Goal: Information Seeking & Learning: Find contact information

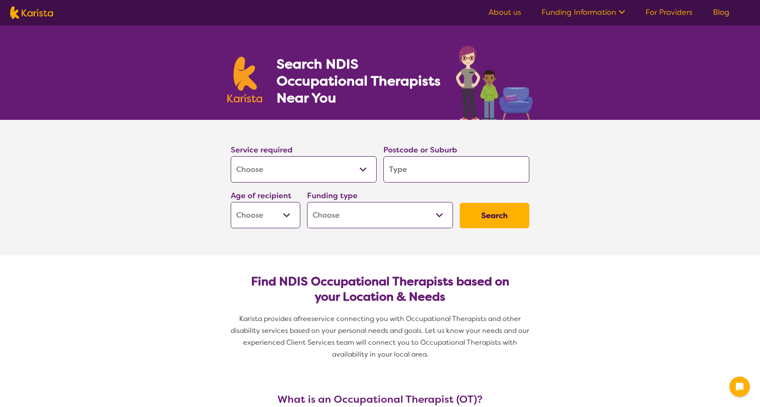
select select "[MEDICAL_DATA]"
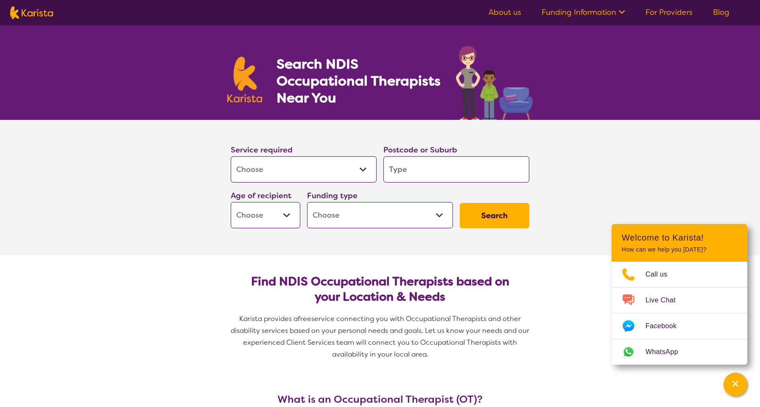
click at [459, 172] on input "search" at bounding box center [456, 169] width 146 height 26
type input "5"
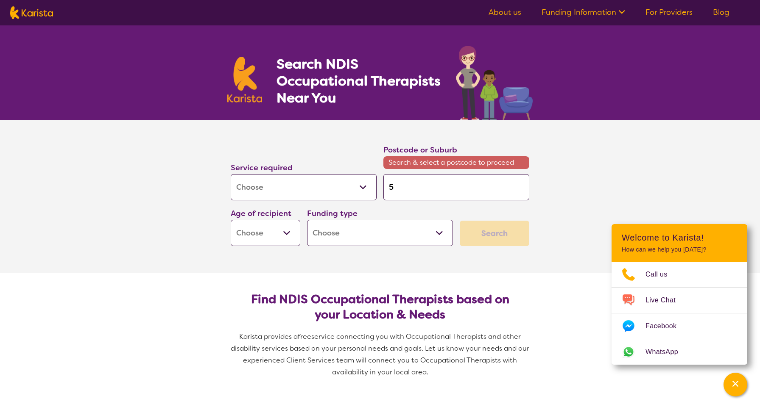
type input "50"
type input "508"
type input "5082"
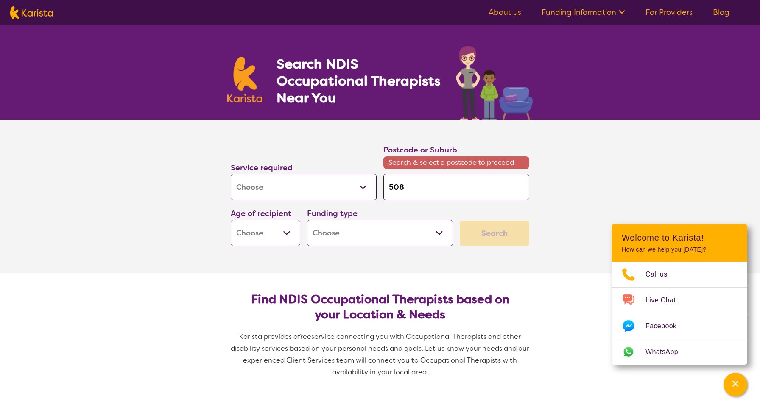
type input "5082"
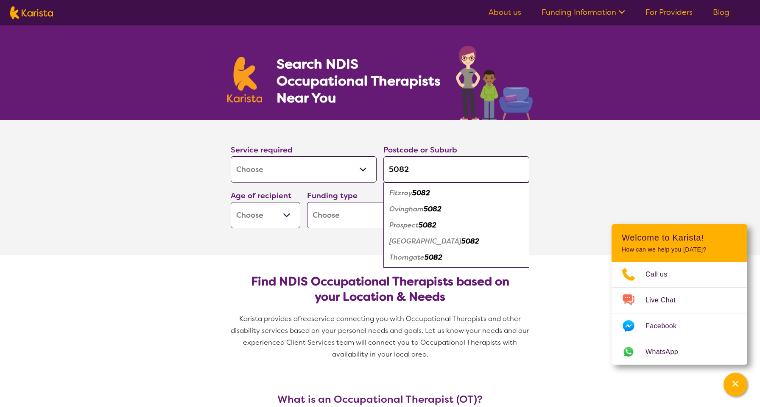
type input "5082"
click at [436, 225] on em "5082" at bounding box center [427, 225] width 18 height 9
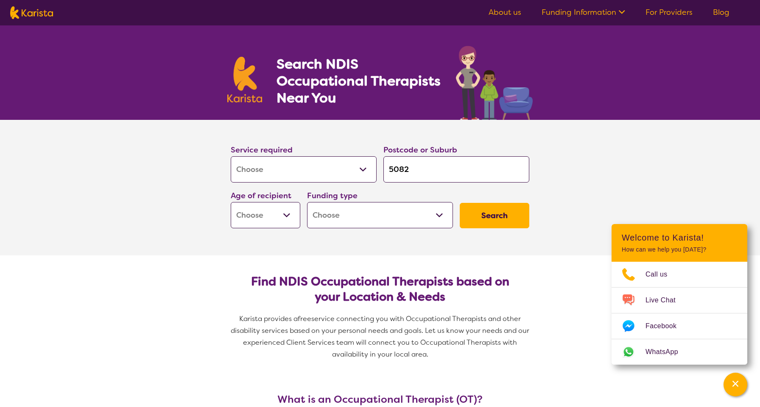
select select "EC"
select select "HCP"
click at [484, 222] on button "Search" at bounding box center [494, 215] width 70 height 25
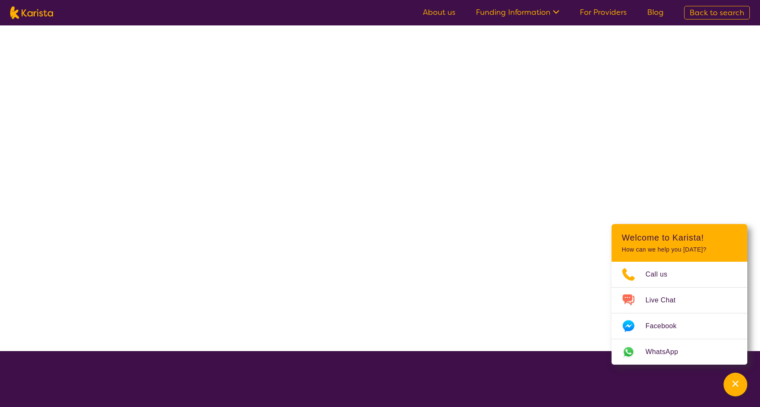
select select "HCP"
select select "[MEDICAL_DATA]"
select select "EC"
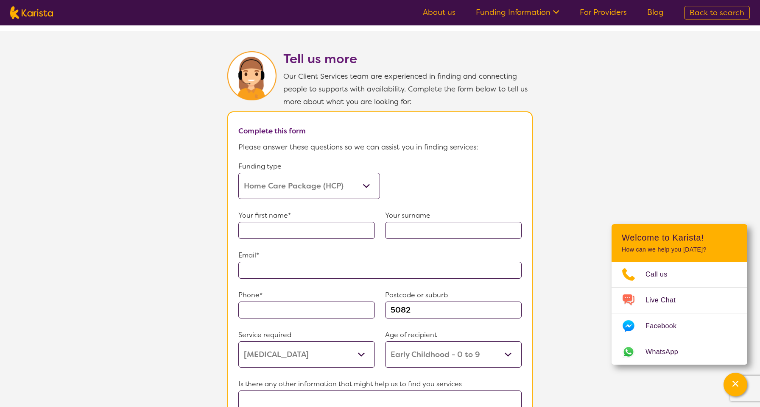
scroll to position [410, 0]
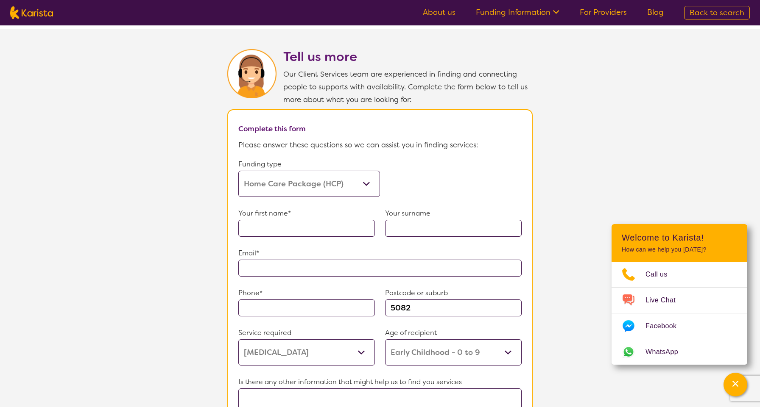
select select "self-funded"
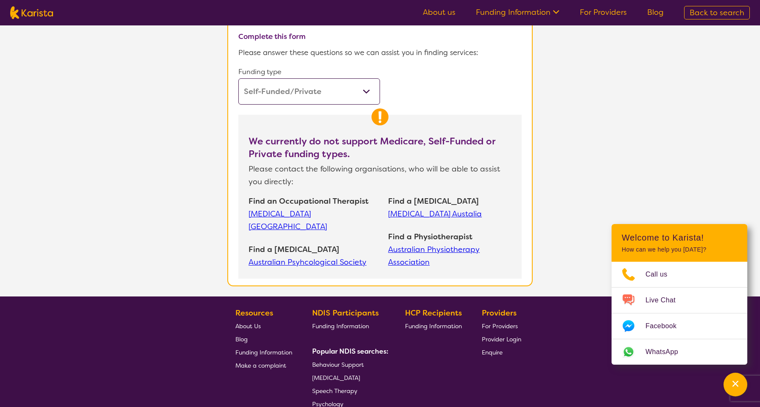
scroll to position [503, 0]
select select "[MEDICAL_DATA]"
select select "EC"
select select "HCP"
select select "[MEDICAL_DATA]"
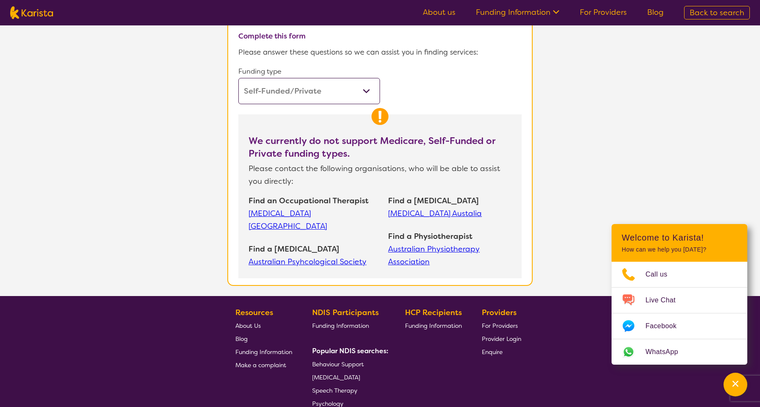
select select "EC"
select select "HCP"
